Goal: Task Accomplishment & Management: Use online tool/utility

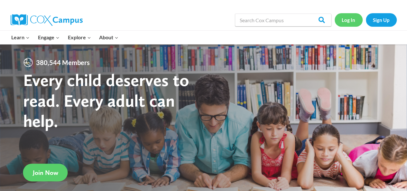
click at [349, 20] on link "Log In" at bounding box center [349, 19] width 28 height 13
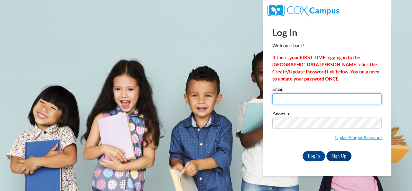
click at [312, 99] on input "Email" at bounding box center [327, 98] width 110 height 11
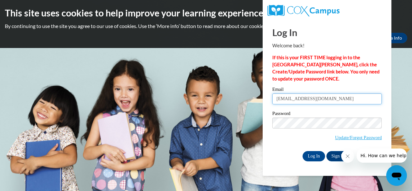
type input "e049609@muscogee.k12.ga.us"
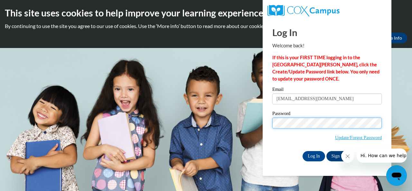
click at [303, 151] on input "Log In" at bounding box center [314, 156] width 23 height 10
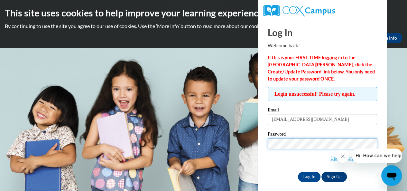
click at [298, 172] on input "Log In" at bounding box center [309, 177] width 23 height 10
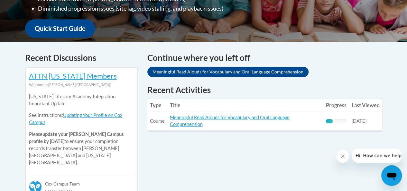
scroll to position [233, 0]
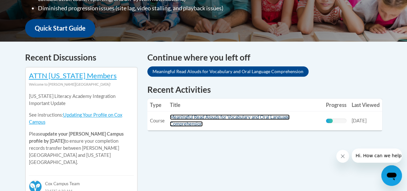
click at [230, 119] on link "Meaningful Read Alouds for Vocabulary and Oral Language Comprehension" at bounding box center [230, 120] width 120 height 12
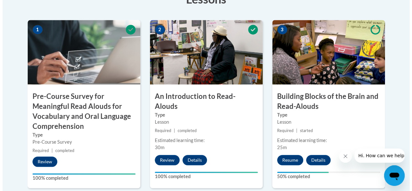
scroll to position [212, 0]
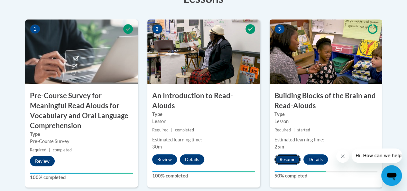
click at [286, 160] on button "Resume" at bounding box center [288, 159] width 26 height 10
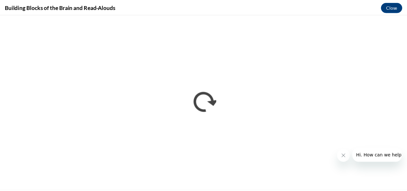
scroll to position [0, 0]
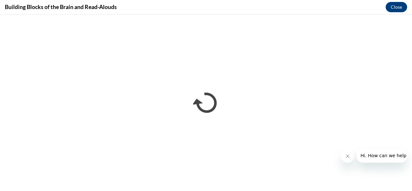
click at [346, 159] on button "Close message from company" at bounding box center [347, 156] width 13 height 13
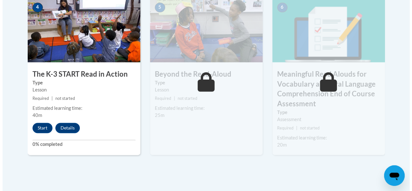
scroll to position [412, 0]
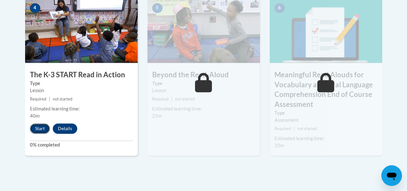
click at [41, 129] on button "Start" at bounding box center [40, 128] width 20 height 10
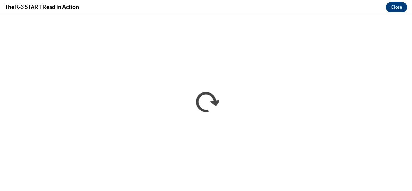
scroll to position [0, 0]
